Goal: Find specific page/section: Find specific page/section

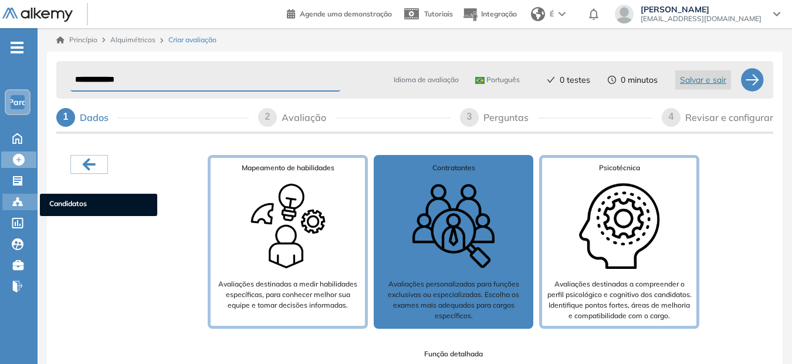
click at [13, 201] on icon at bounding box center [18, 202] width 12 height 12
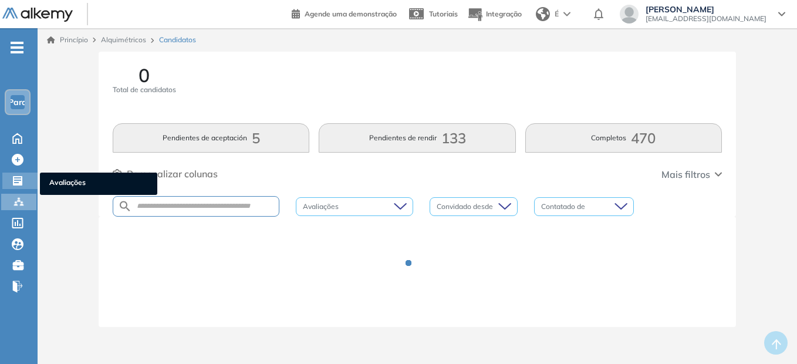
click at [23, 178] on icon at bounding box center [18, 181] width 12 height 12
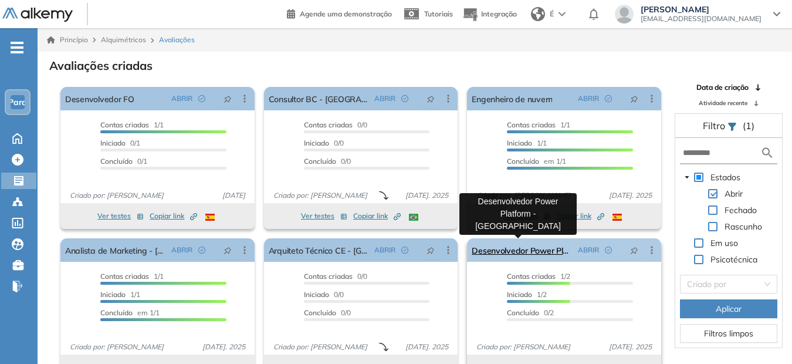
click at [518, 249] on link "Desenvolvedor Power Platform - [GEOGRAPHIC_DATA]" at bounding box center [523, 249] width 102 height 23
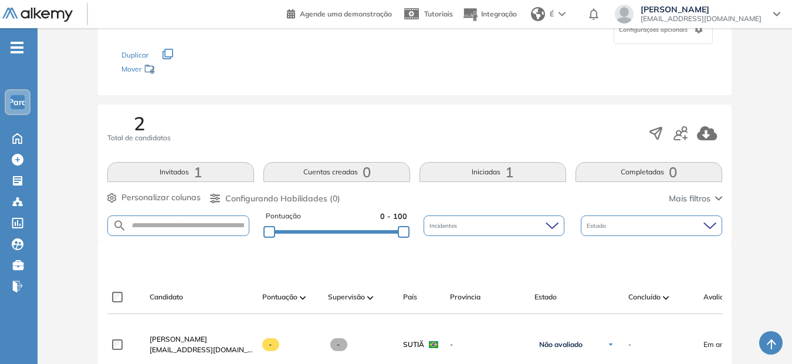
scroll to position [235, 0]
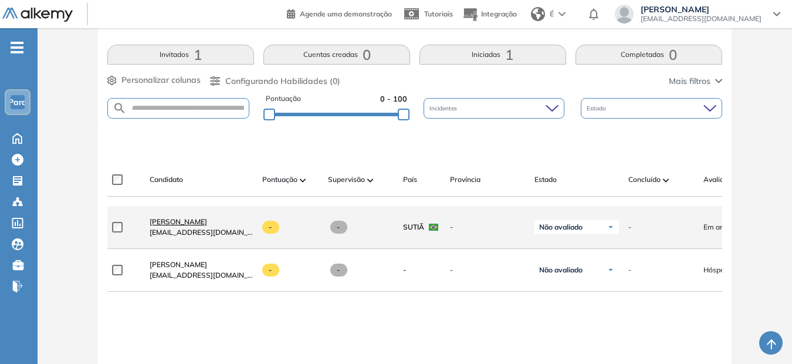
click at [185, 225] on span "[PERSON_NAME]" at bounding box center [179, 221] width 58 height 9
